Goal: Task Accomplishment & Management: Complete application form

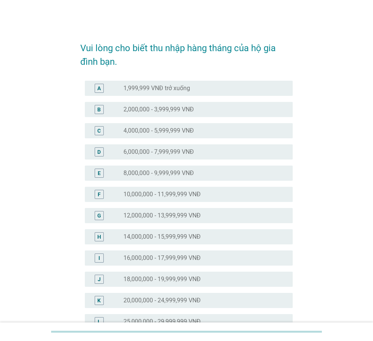
scroll to position [276, 0]
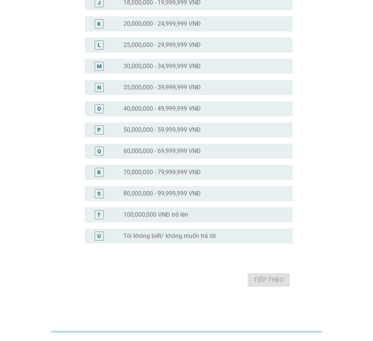
click at [151, 69] on label "30,000,000 - 34,999,999 VNĐ" at bounding box center [161, 66] width 77 height 8
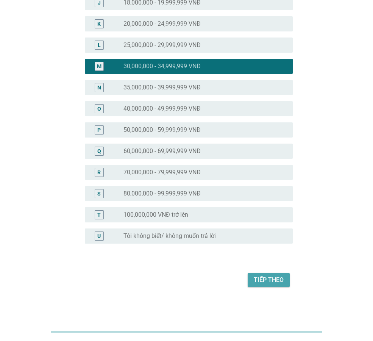
click at [268, 281] on div "Tiếp theo" at bounding box center [269, 279] width 30 height 9
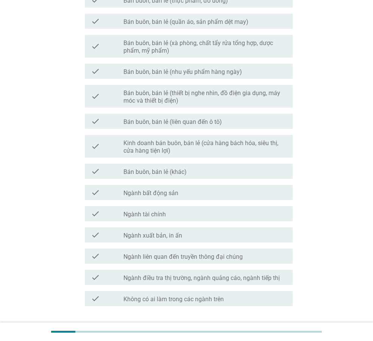
scroll to position [0, 0]
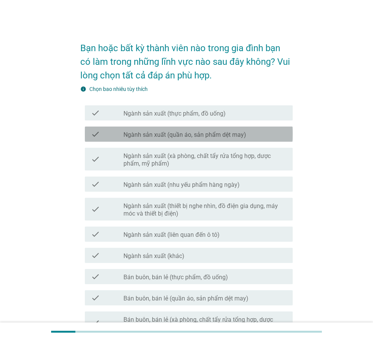
click at [181, 135] on label "Ngành sản xuất (quần áo, sản phẩm dệt may)" at bounding box center [184, 135] width 123 height 8
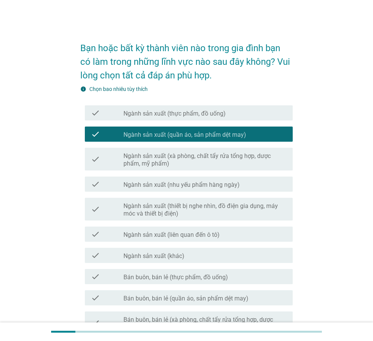
scroll to position [330, 0]
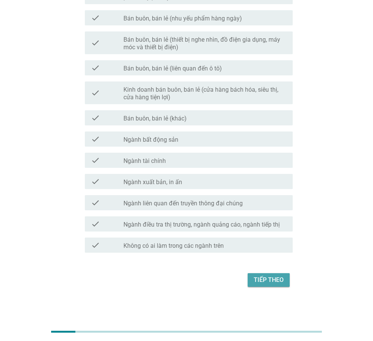
click at [268, 283] on div "Tiếp theo" at bounding box center [269, 279] width 30 height 9
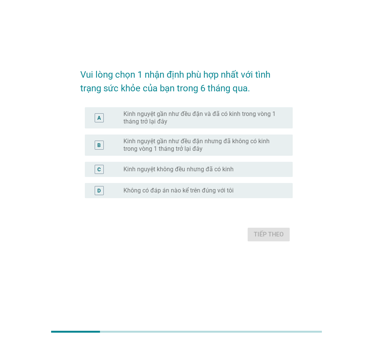
scroll to position [0, 0]
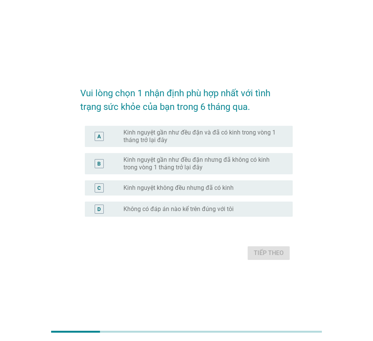
click at [168, 138] on label "Kinh nguyệt gần như đều đặn và đã có kinh trong vòng 1 tháng trở lại đây" at bounding box center [201, 136] width 157 height 15
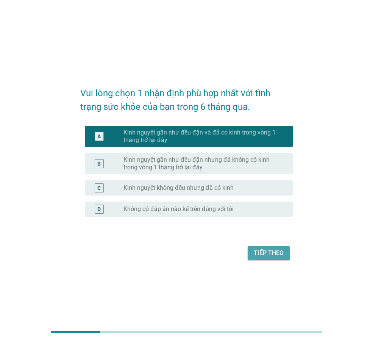
click at [253, 253] on button "Tiếp theo" at bounding box center [269, 253] width 42 height 14
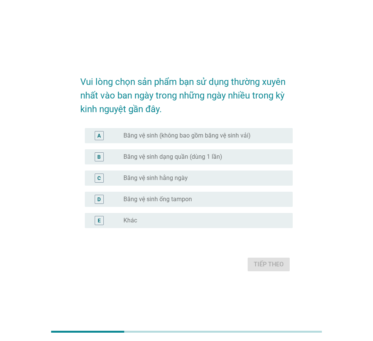
click at [157, 160] on label "Băng vệ sinh dạng quần (dùng 1 lần)" at bounding box center [172, 157] width 99 height 8
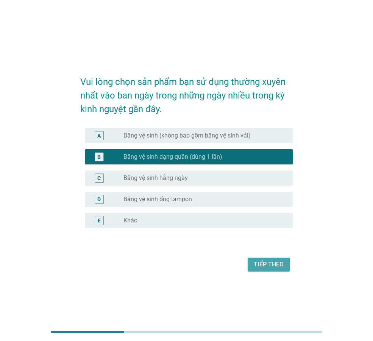
click at [258, 262] on div "Tiếp theo" at bounding box center [269, 264] width 30 height 9
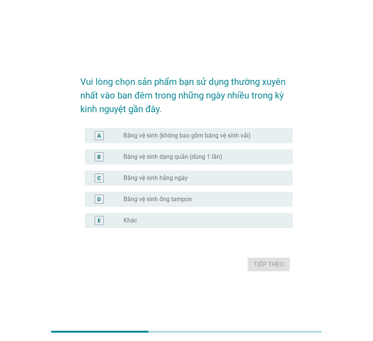
click at [150, 134] on label "Băng vệ sinh (không bao gồm băng vệ sinh vải)" at bounding box center [186, 136] width 127 height 8
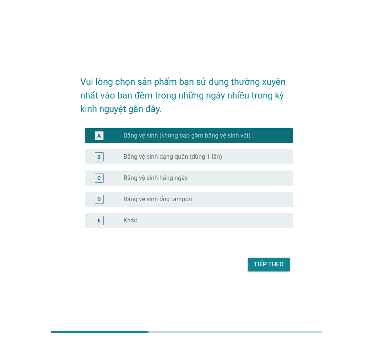
click at [261, 264] on div "Tiếp theo" at bounding box center [269, 264] width 30 height 9
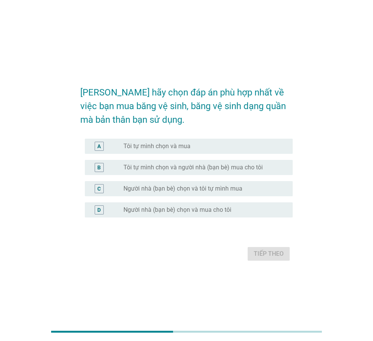
click at [163, 150] on div "radio_button_unchecked Tôi tự mình chọn và mua" at bounding box center [204, 146] width 163 height 9
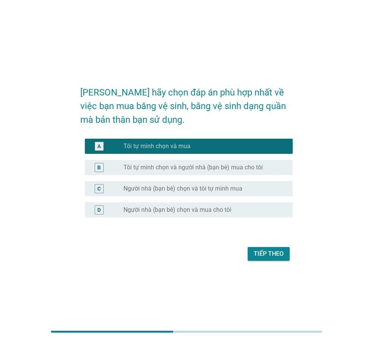
click at [267, 251] on div "Tiếp theo" at bounding box center [269, 253] width 30 height 9
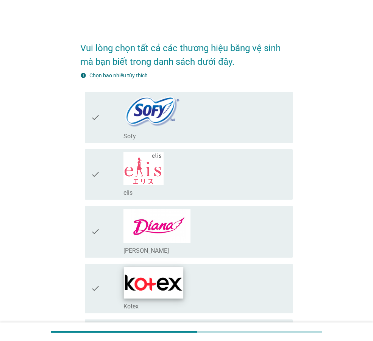
click at [168, 267] on img at bounding box center [153, 282] width 59 height 31
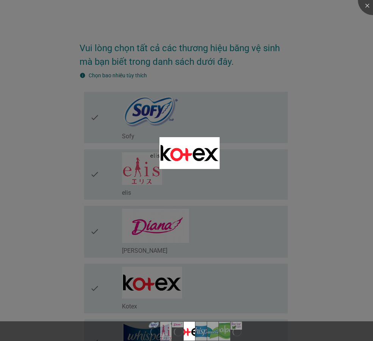
click at [129, 281] on div at bounding box center [186, 170] width 373 height 341
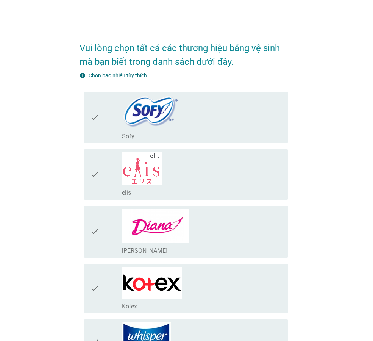
click at [97, 267] on icon "check" at bounding box center [94, 289] width 9 height 44
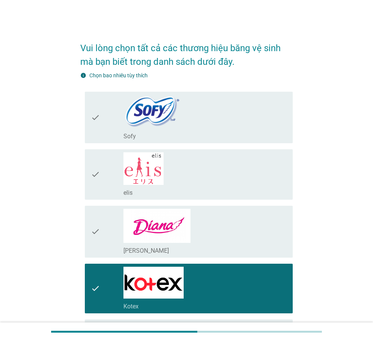
click at [100, 322] on icon "check" at bounding box center [95, 341] width 9 height 39
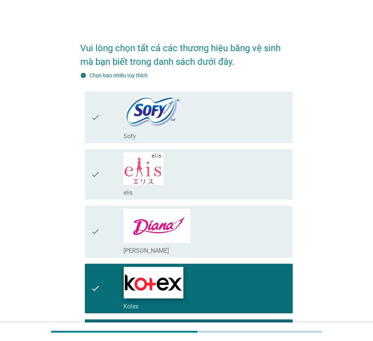
scroll to position [298, 0]
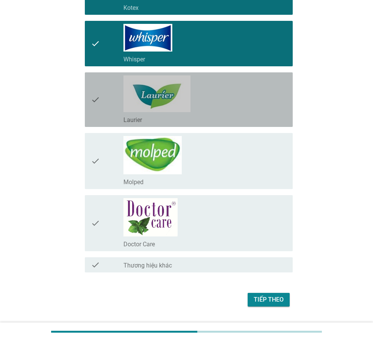
click at [98, 100] on icon "check" at bounding box center [95, 99] width 9 height 48
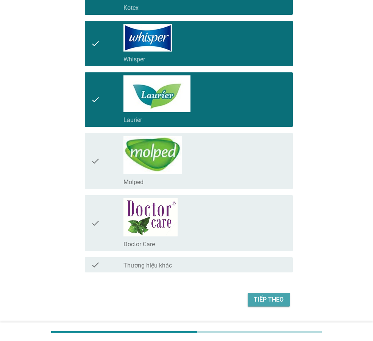
click at [276, 301] on div "Tiếp theo" at bounding box center [269, 299] width 30 height 9
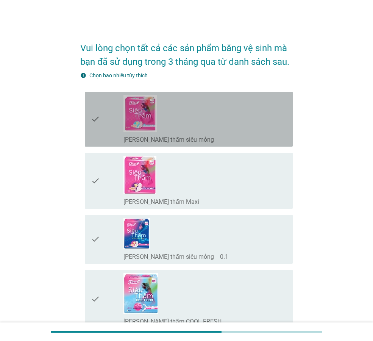
click at [110, 123] on div "check" at bounding box center [107, 119] width 33 height 49
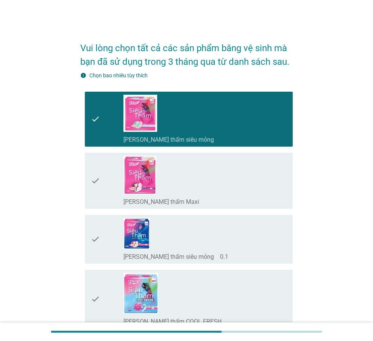
click at [106, 248] on div "check" at bounding box center [107, 239] width 33 height 43
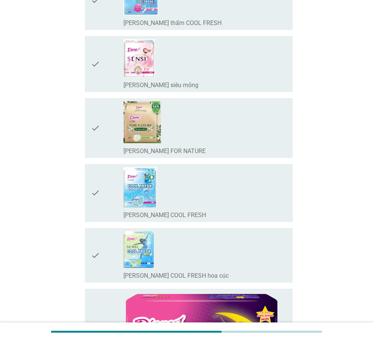
scroll to position [596, 0]
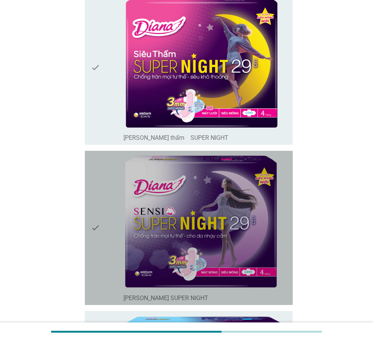
click at [108, 219] on div "check" at bounding box center [107, 228] width 33 height 148
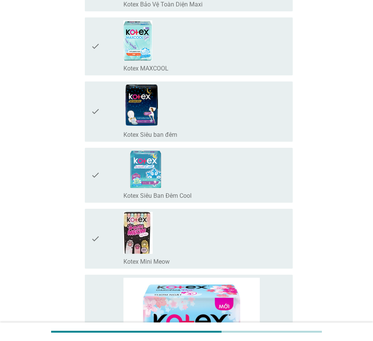
scroll to position [1789, 0]
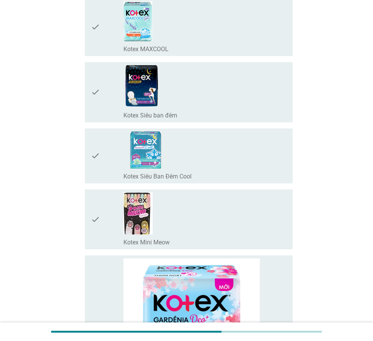
click at [113, 219] on div "check" at bounding box center [107, 219] width 33 height 54
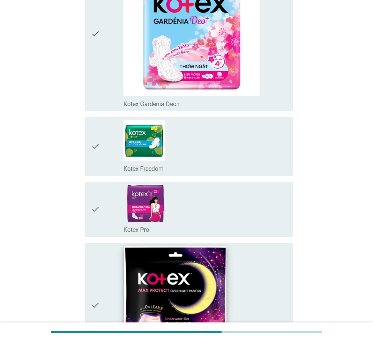
scroll to position [2386, 0]
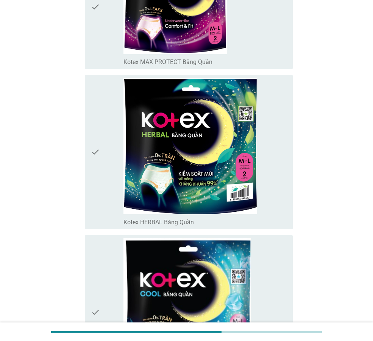
click at [106, 167] on div "check" at bounding box center [107, 152] width 33 height 148
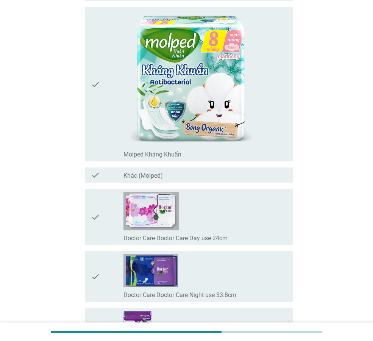
scroll to position [6768, 0]
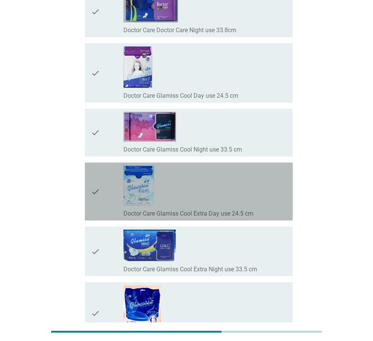
click at [191, 217] on label "Doctor Care Glamiss Cool Extra Day use 24.5 cm" at bounding box center [188, 214] width 130 height 8
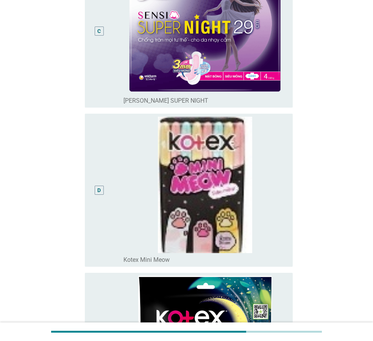
scroll to position [596, 0]
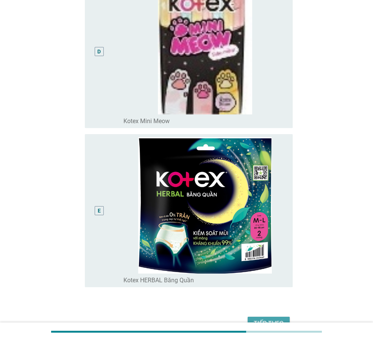
click at [267, 317] on button "Tiếp theo" at bounding box center [269, 324] width 42 height 14
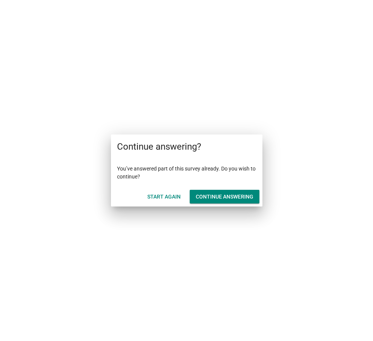
click at [214, 198] on div "Continue answering" at bounding box center [225, 197] width 58 height 8
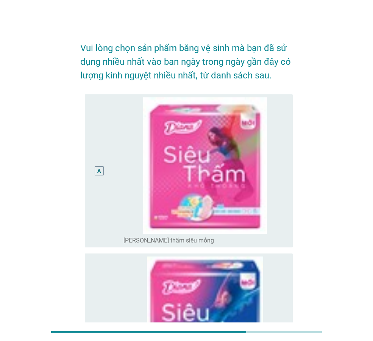
click at [101, 172] on div "A" at bounding box center [98, 171] width 3 height 8
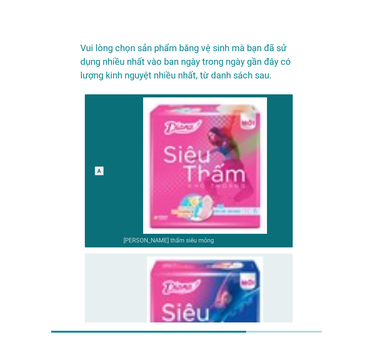
click at [97, 172] on div "A" at bounding box center [98, 171] width 3 height 8
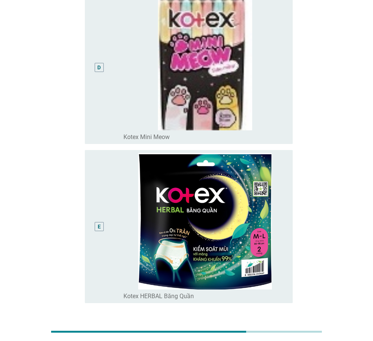
scroll to position [596, 0]
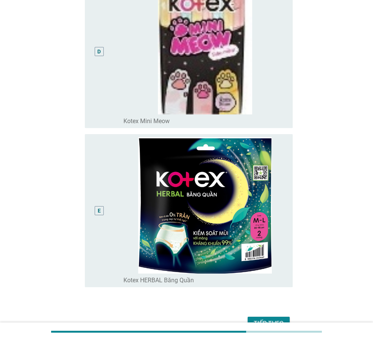
click at [103, 189] on div "E" at bounding box center [99, 210] width 16 height 147
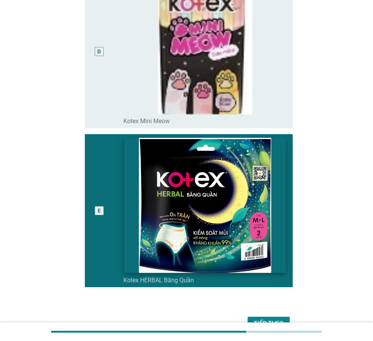
scroll to position [640, 0]
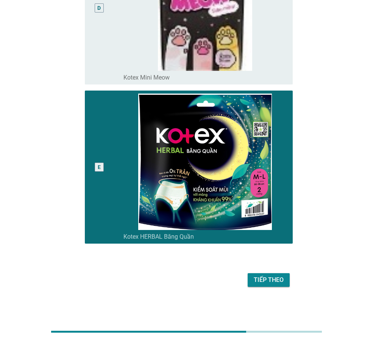
click at [275, 277] on div "Tiếp theo" at bounding box center [269, 279] width 30 height 9
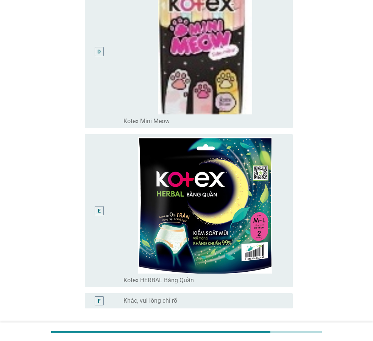
scroll to position [298, 0]
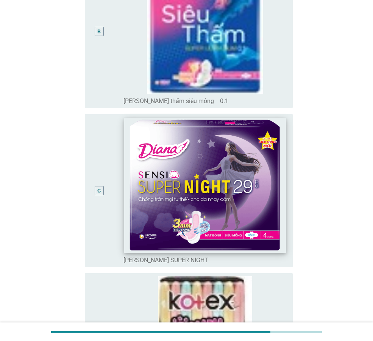
click at [162, 186] on img at bounding box center [204, 184] width 161 height 135
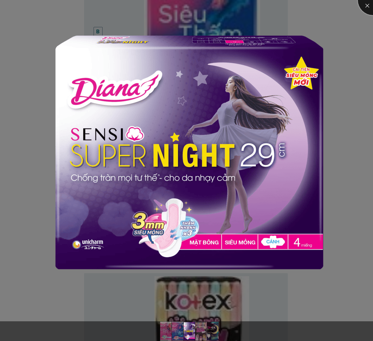
click at [368, 3] on div at bounding box center [373, 0] width 30 height 30
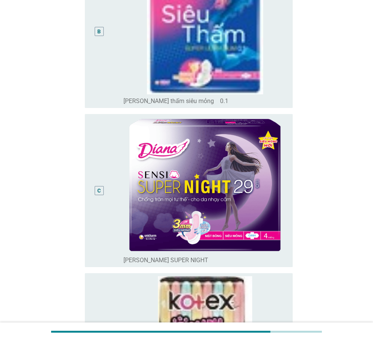
click at [97, 191] on div "C" at bounding box center [98, 190] width 3 height 8
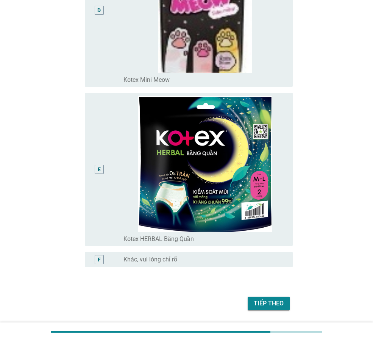
scroll to position [661, 0]
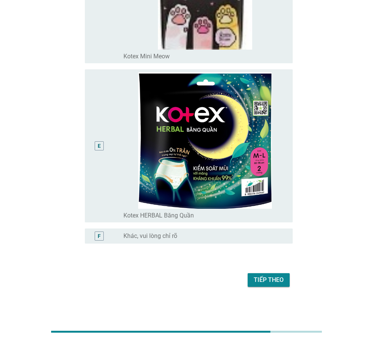
click at [275, 278] on div "Tiếp theo" at bounding box center [269, 279] width 30 height 9
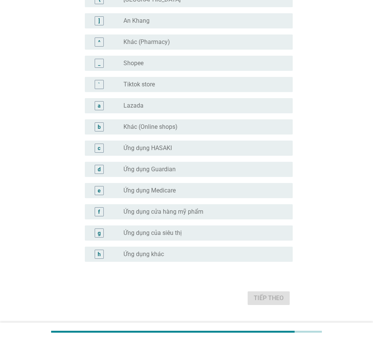
scroll to position [0, 0]
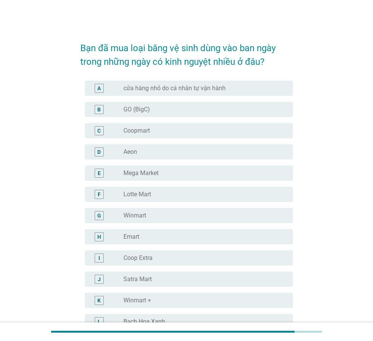
click at [116, 114] on div "B radio_button_unchecked GO (BigC)" at bounding box center [189, 109] width 208 height 15
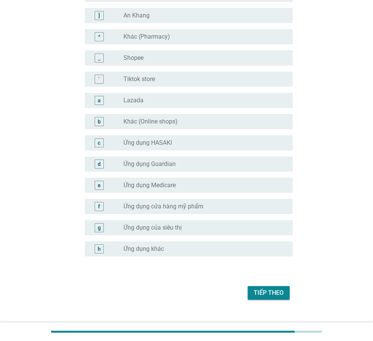
scroll to position [679, 0]
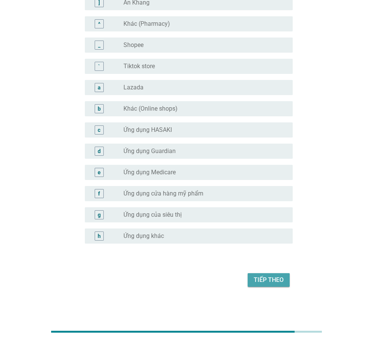
click at [252, 282] on button "Tiếp theo" at bounding box center [269, 280] width 42 height 14
